Goal: Task Accomplishment & Management: Manage account settings

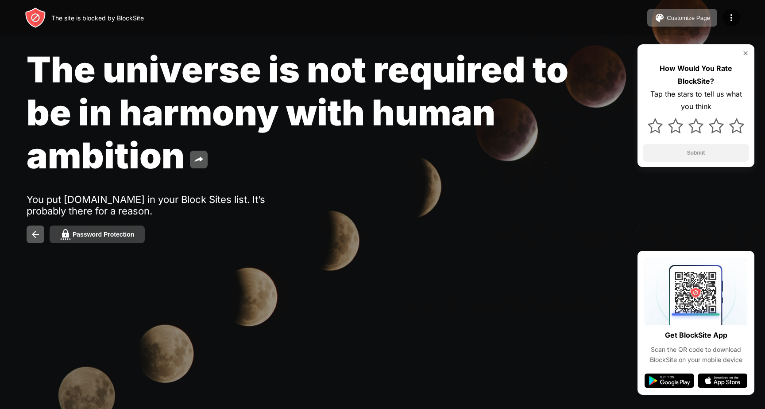
click at [114, 228] on button "Password Protection" at bounding box center [97, 234] width 95 height 18
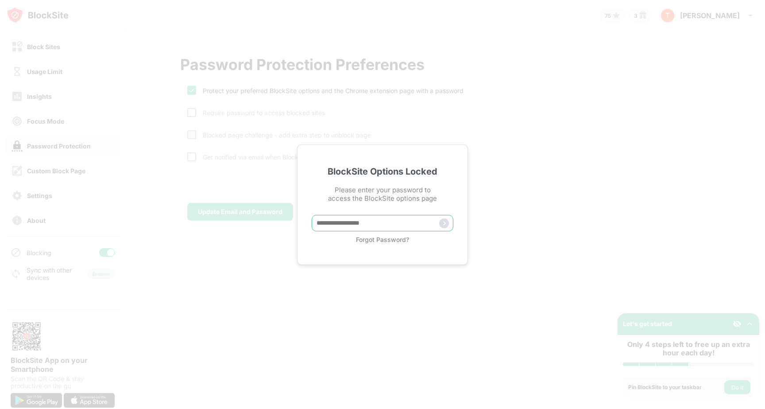
click at [340, 221] on input "text" at bounding box center [383, 223] width 142 height 16
type input "********"
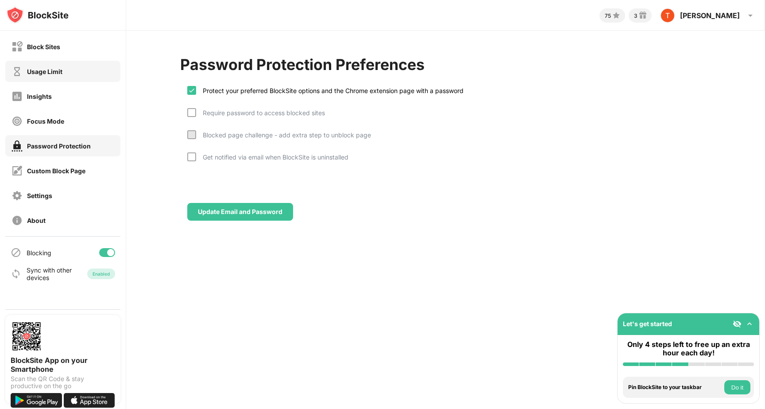
click at [56, 75] on div "Usage Limit" at bounding box center [37, 71] width 51 height 11
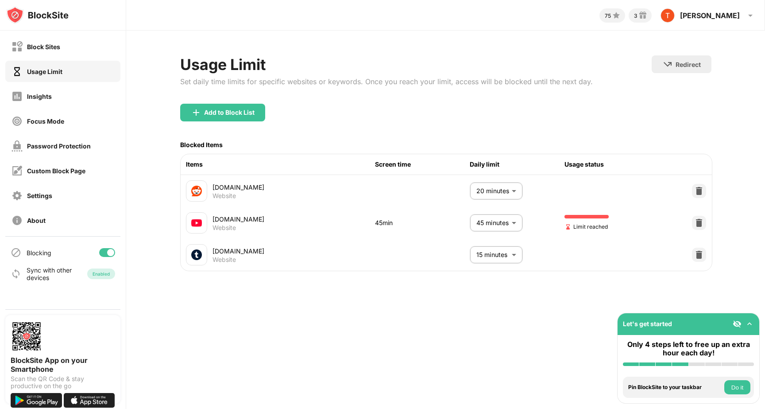
click at [504, 227] on body "Block Sites Usage Limit Insights Focus Mode Password Protection Custom Block Pa…" at bounding box center [382, 204] width 765 height 409
click at [573, 292] on div at bounding box center [382, 204] width 765 height 409
click at [699, 222] on img at bounding box center [699, 222] width 9 height 9
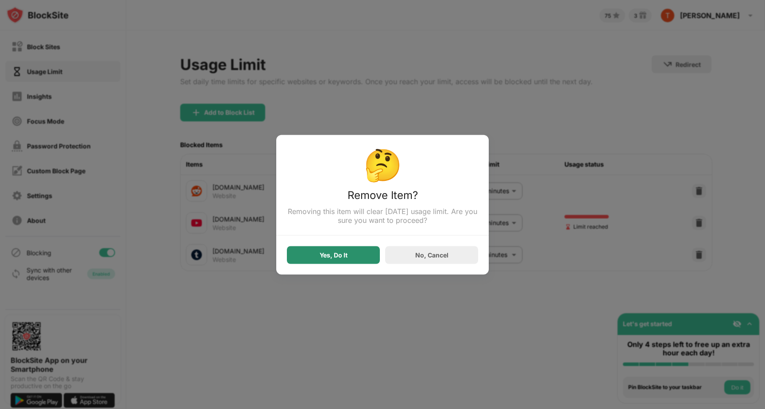
click at [335, 257] on div "Yes, Do It" at bounding box center [334, 254] width 28 height 7
